Goal: Task Accomplishment & Management: Manage account settings

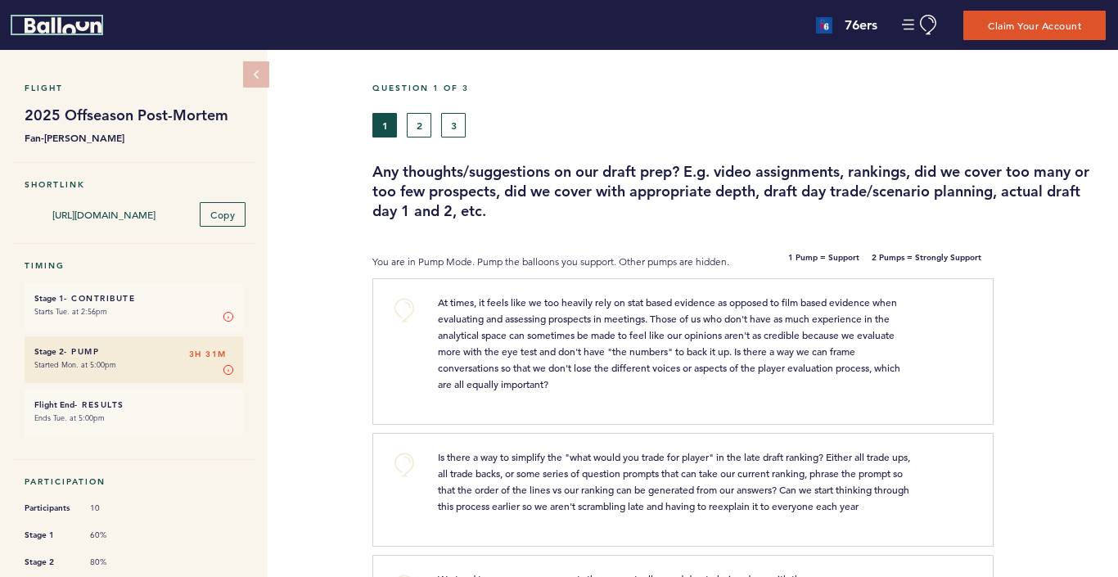
click at [80, 28] on icon "Balloon" at bounding box center [63, 25] width 77 height 16
click at [917, 28] on button "Manage Account" at bounding box center [920, 25] width 37 height 20
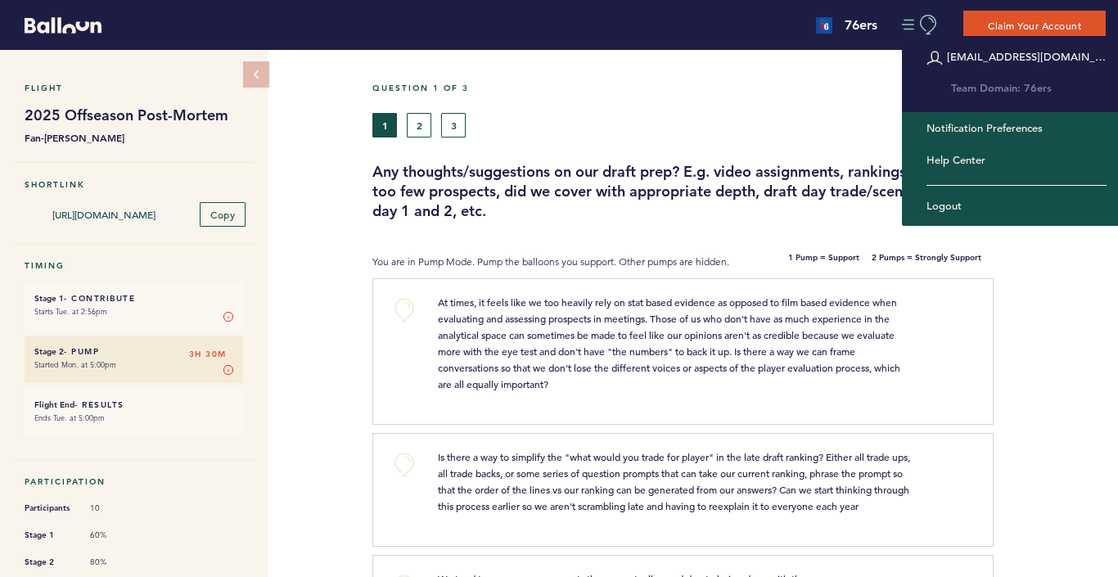
click at [910, 24] on button "Manage Account" at bounding box center [920, 25] width 37 height 20
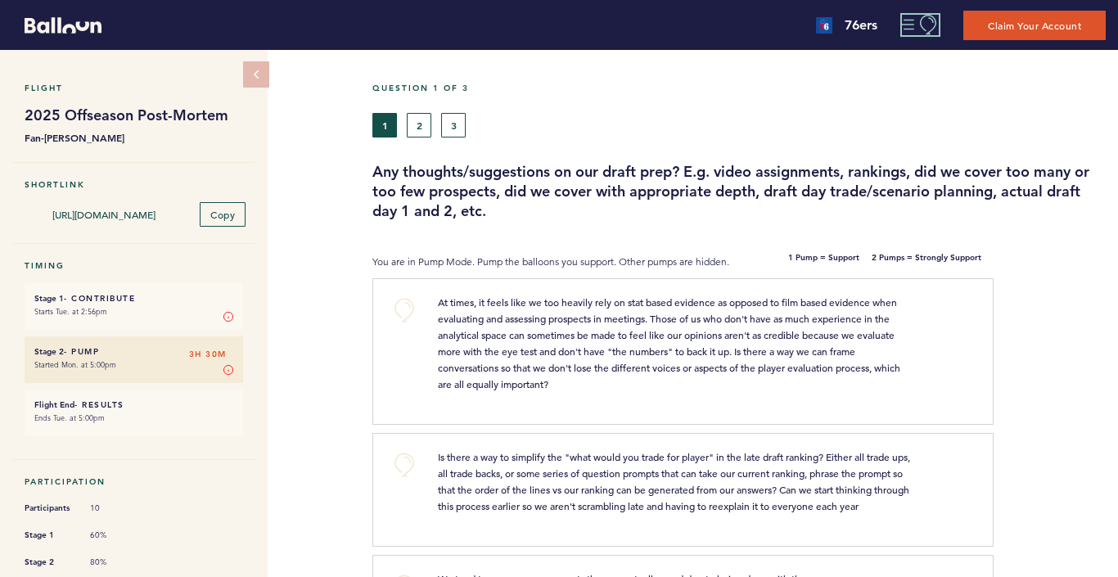
click at [912, 25] on button "Manage Account" at bounding box center [920, 25] width 37 height 20
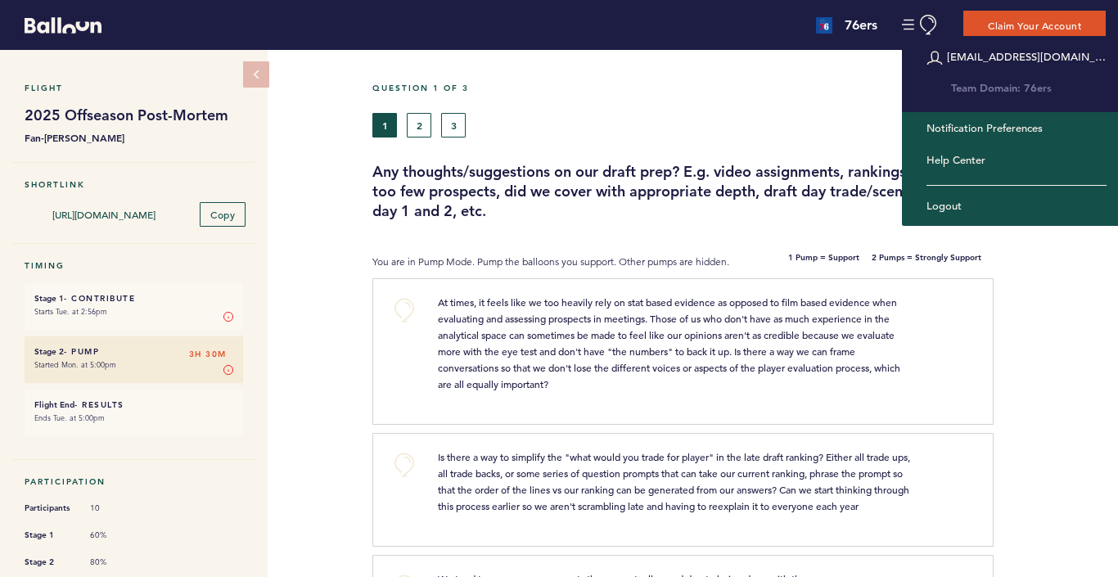
click at [648, 148] on div "Question 1 of 3 1 2 3 Any thoughts/suggestions on our draft prep? E.g. video as…" at bounding box center [744, 152] width 745 height 138
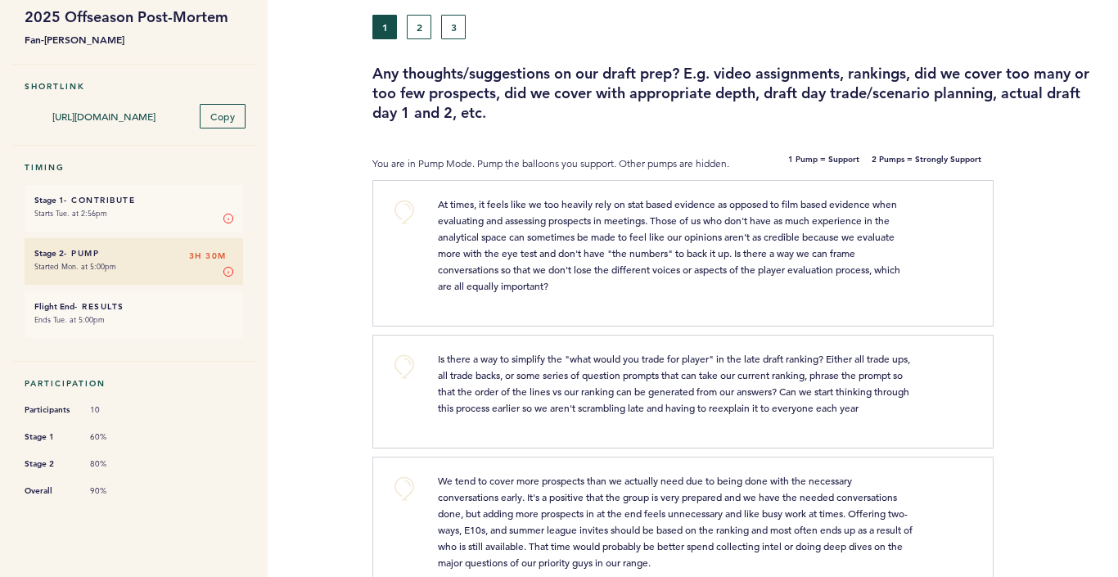
scroll to position [105, 0]
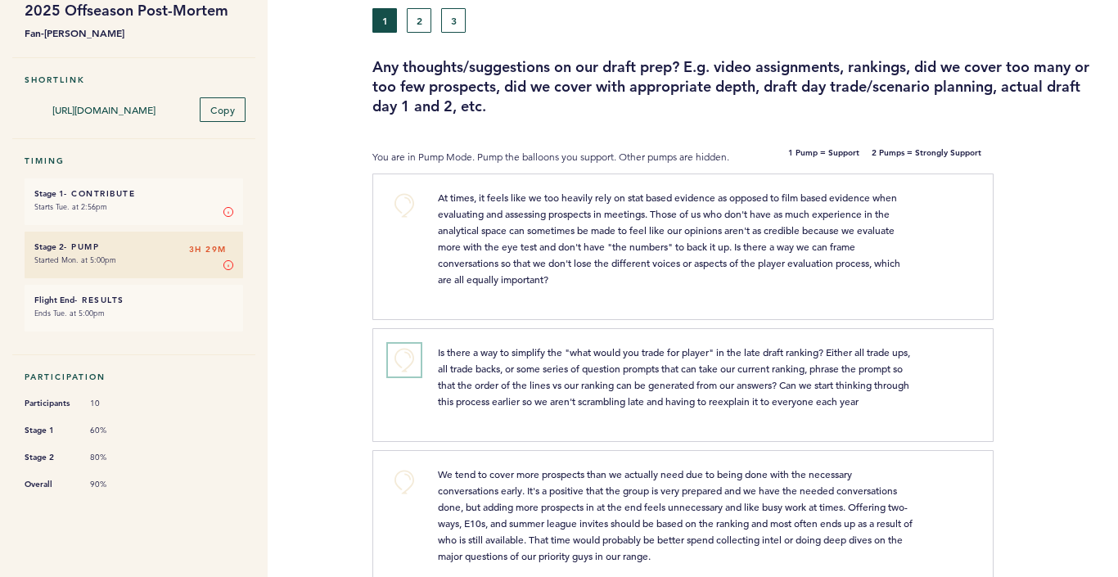
click at [395, 362] on button "+0" at bounding box center [404, 360] width 33 height 33
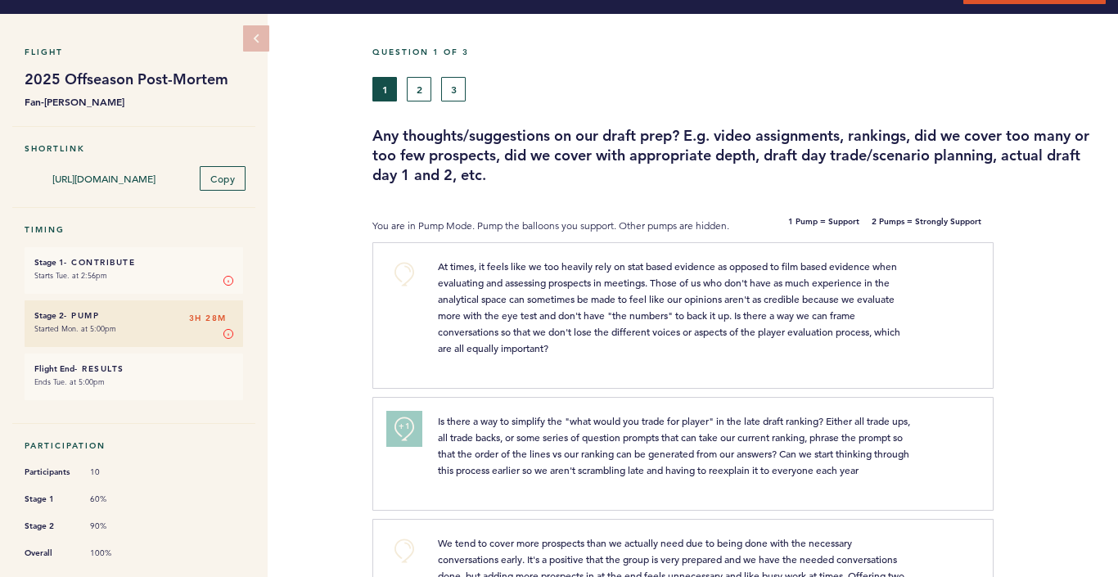
scroll to position [0, 0]
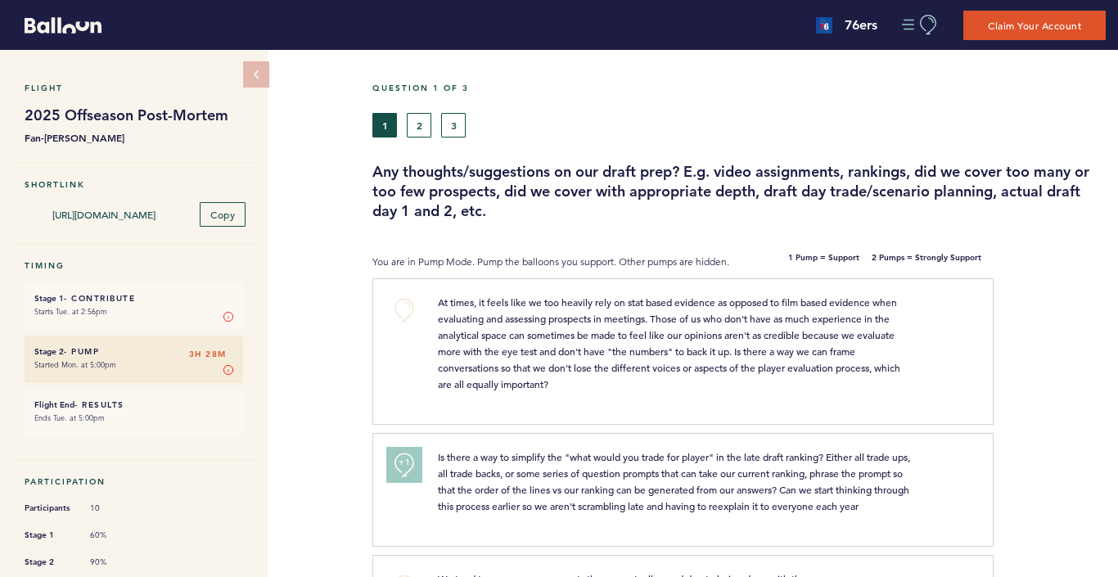
click at [907, 27] on button "Manage Account" at bounding box center [920, 25] width 37 height 20
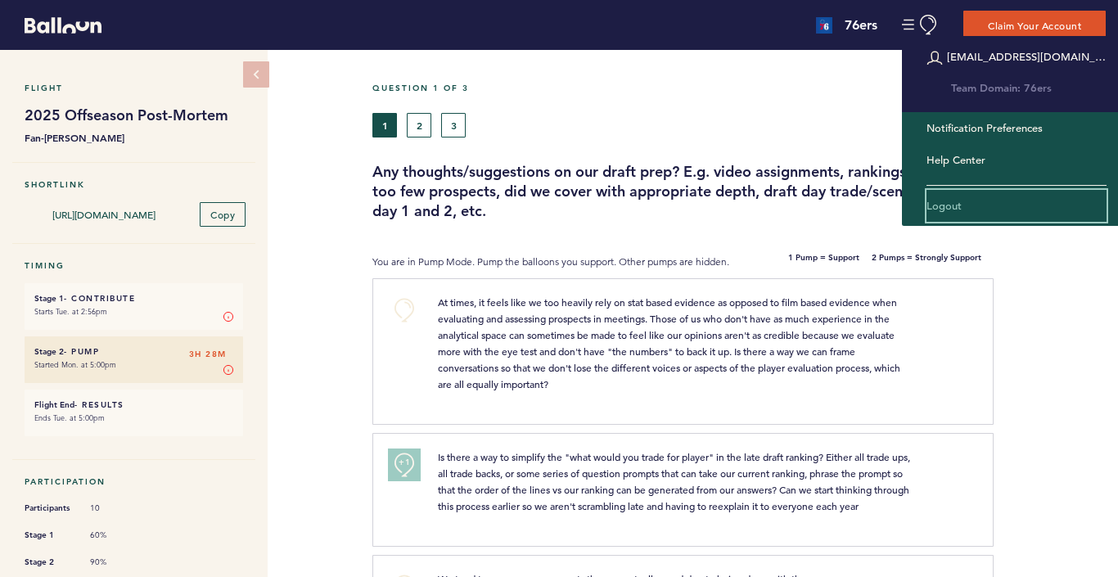
click at [947, 208] on link "Logout" at bounding box center [1016, 206] width 180 height 33
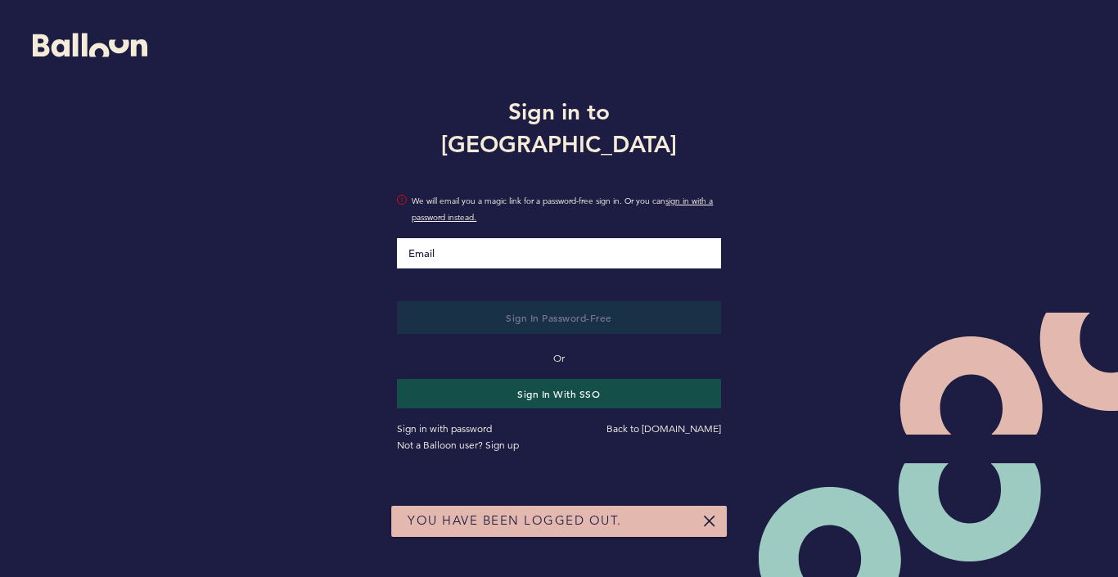
click at [451, 238] on input "Email" at bounding box center [558, 253] width 323 height 30
click at [437, 238] on input "Email" at bounding box center [558, 253] width 323 height 30
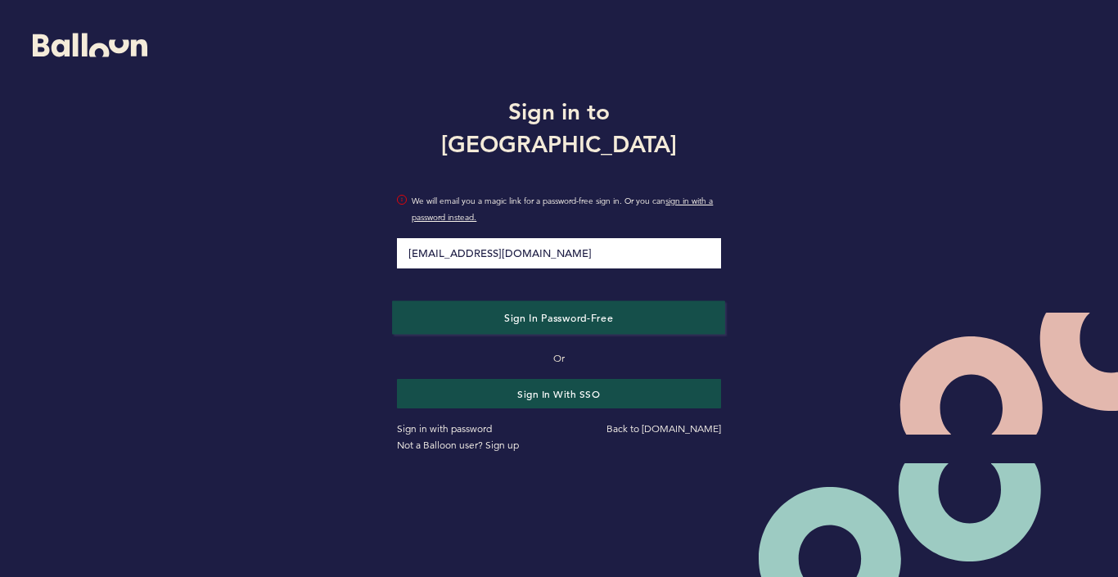
type input "[EMAIL_ADDRESS][DOMAIN_NAME]"
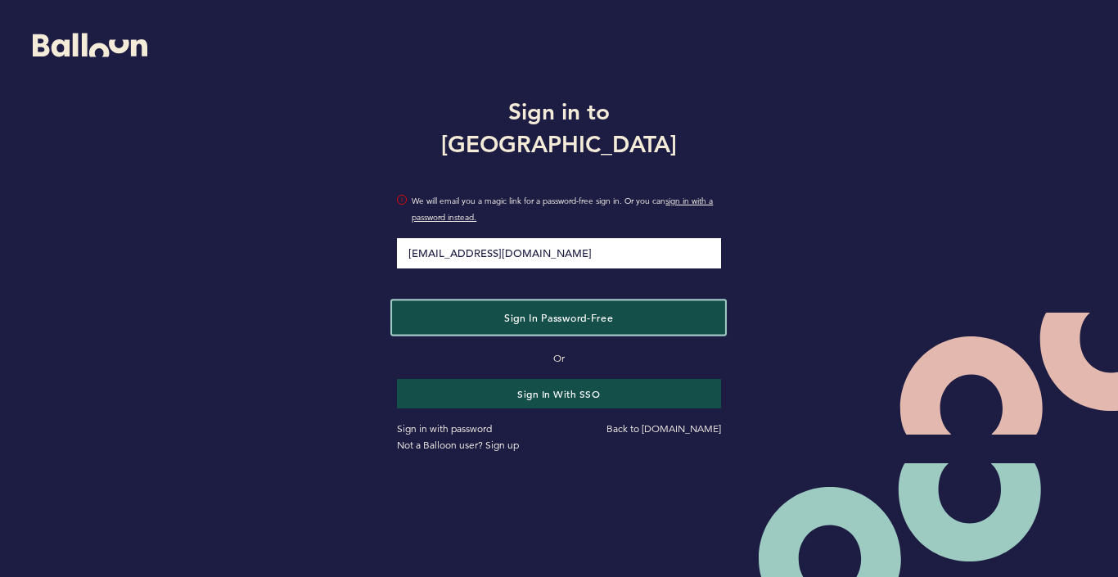
click at [421, 300] on button "Sign in Password-Free" at bounding box center [558, 317] width 333 height 34
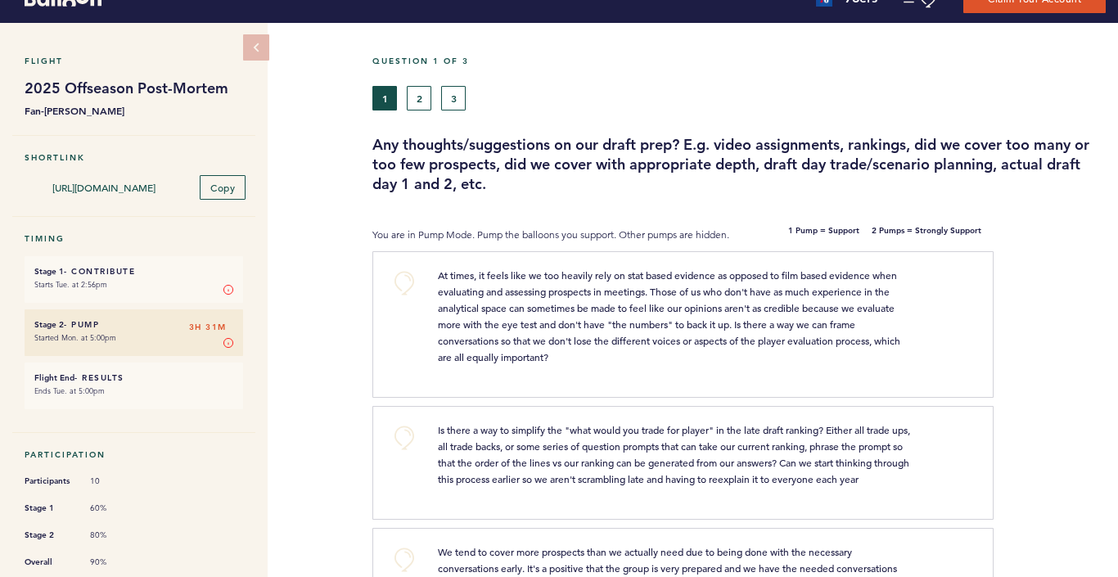
scroll to position [14, 0]
